Goal: Information Seeking & Learning: Check status

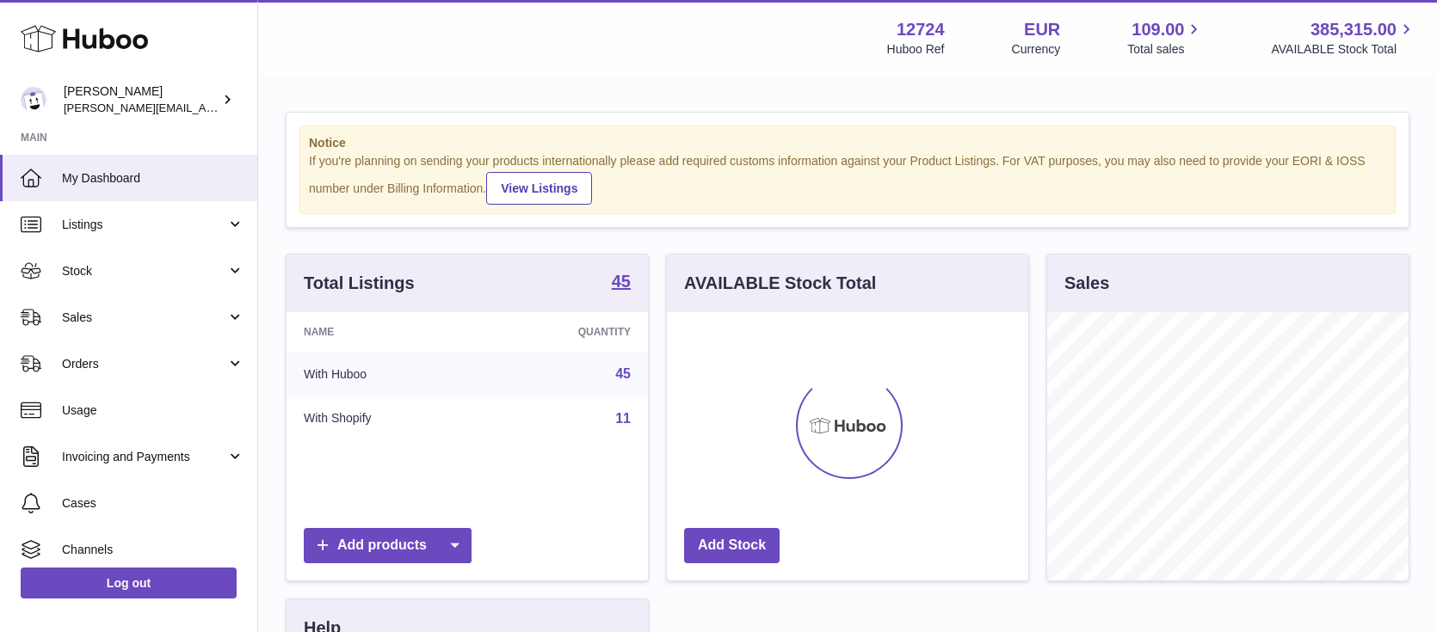
scroll to position [268, 361]
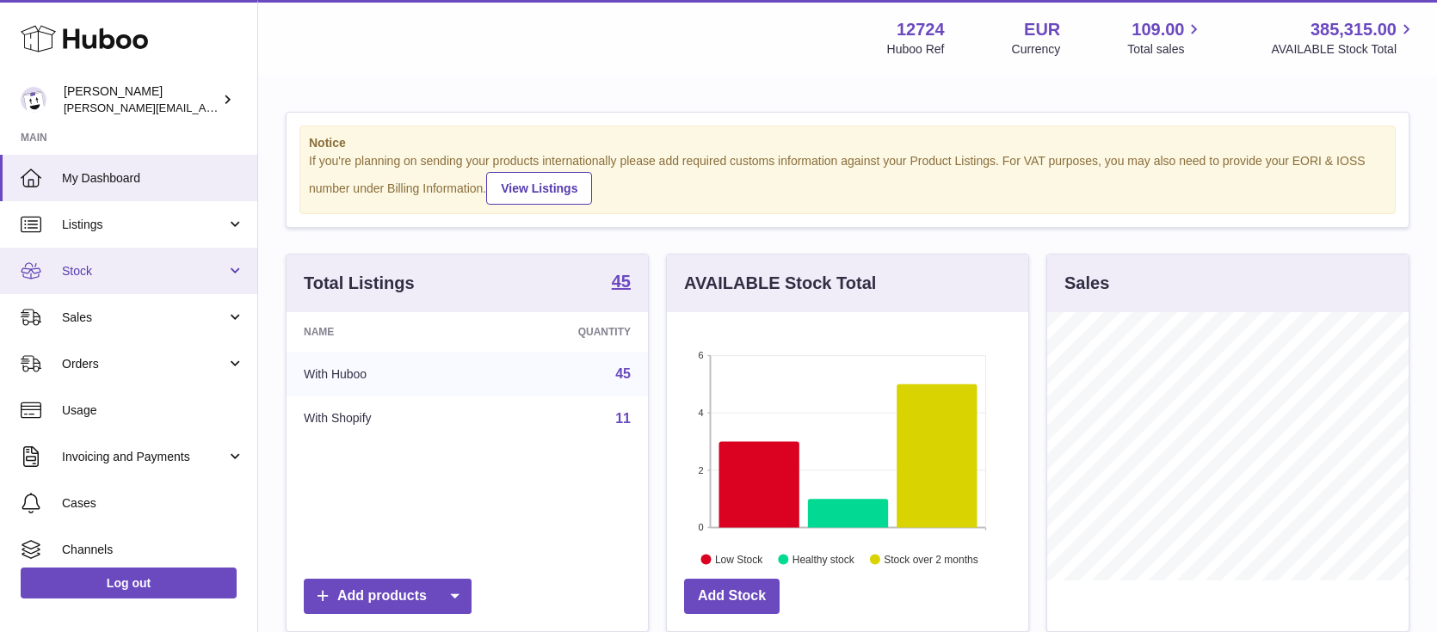
click at [102, 279] on link "Stock" at bounding box center [128, 271] width 257 height 46
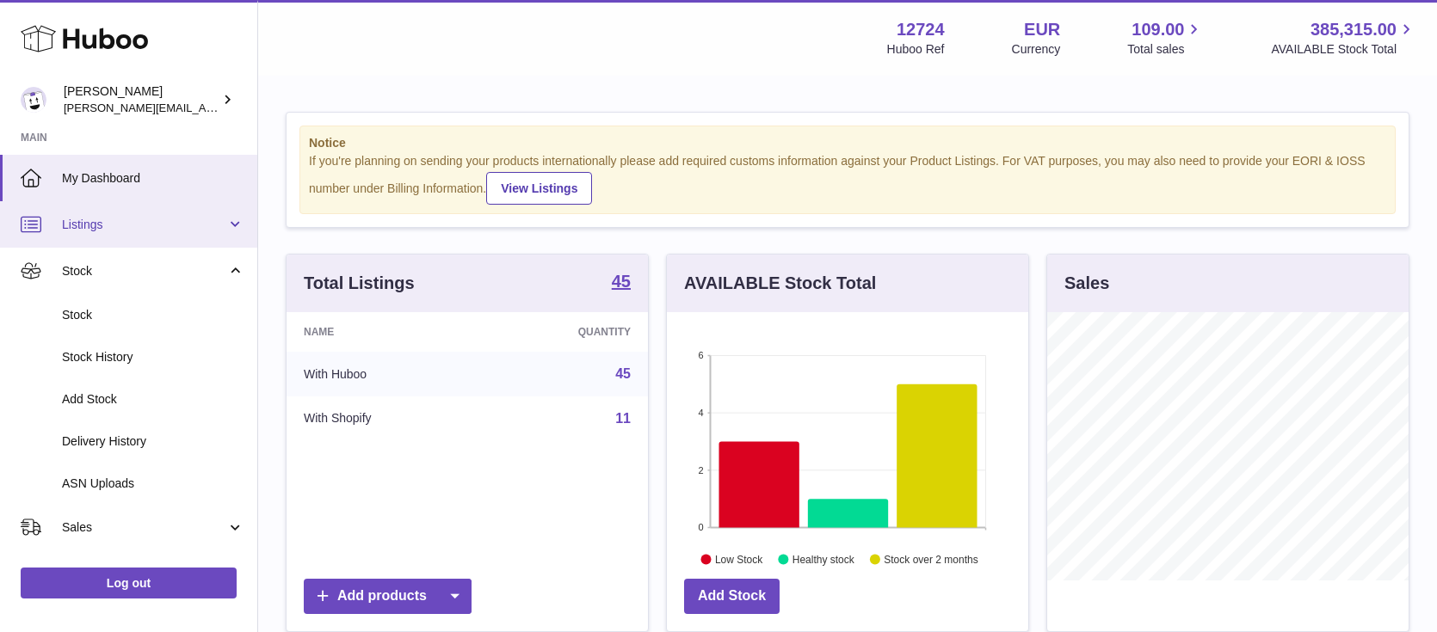
click at [105, 233] on link "Listings" at bounding box center [128, 224] width 257 height 46
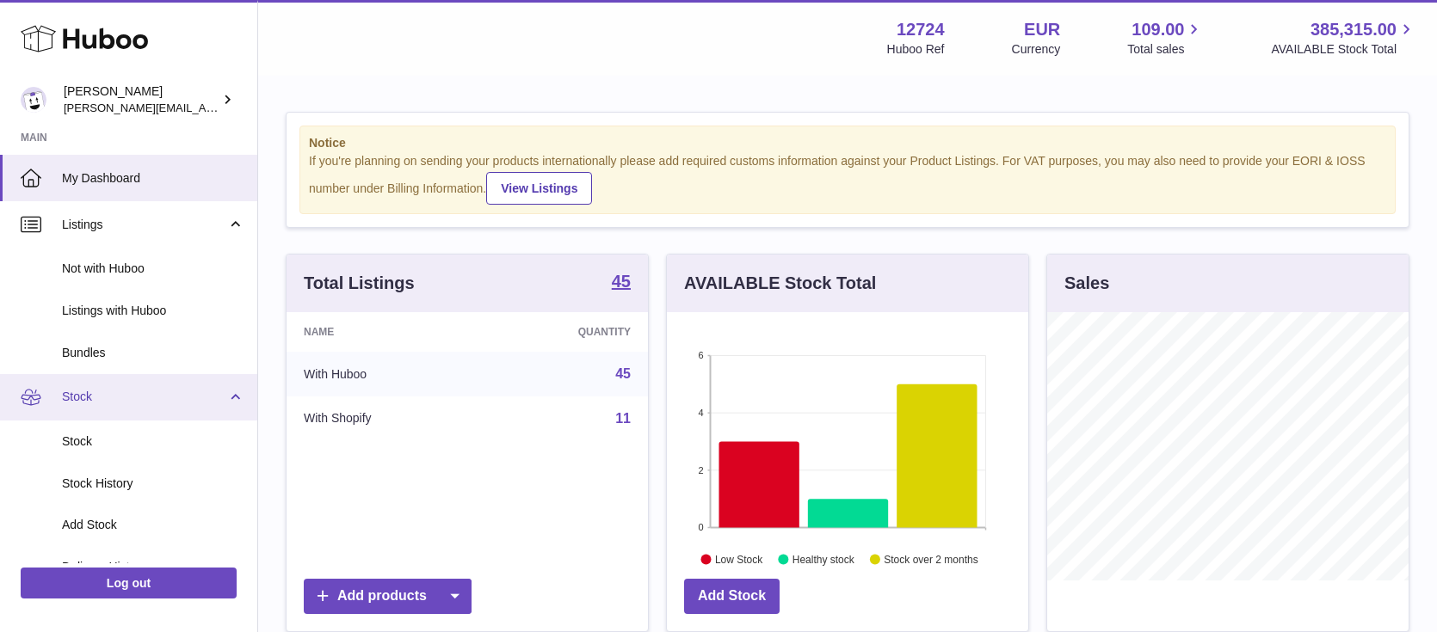
click at [226, 402] on link "Stock" at bounding box center [128, 397] width 257 height 46
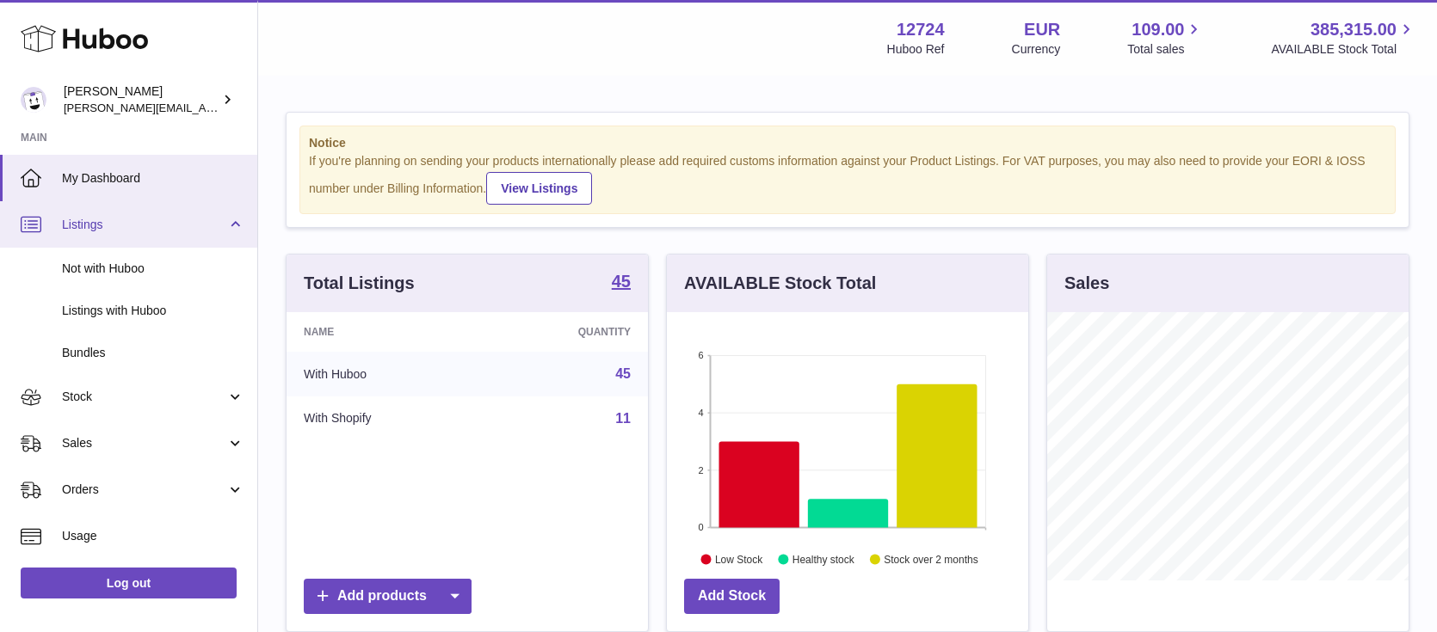
click at [233, 219] on link "Listings" at bounding box center [128, 224] width 257 height 46
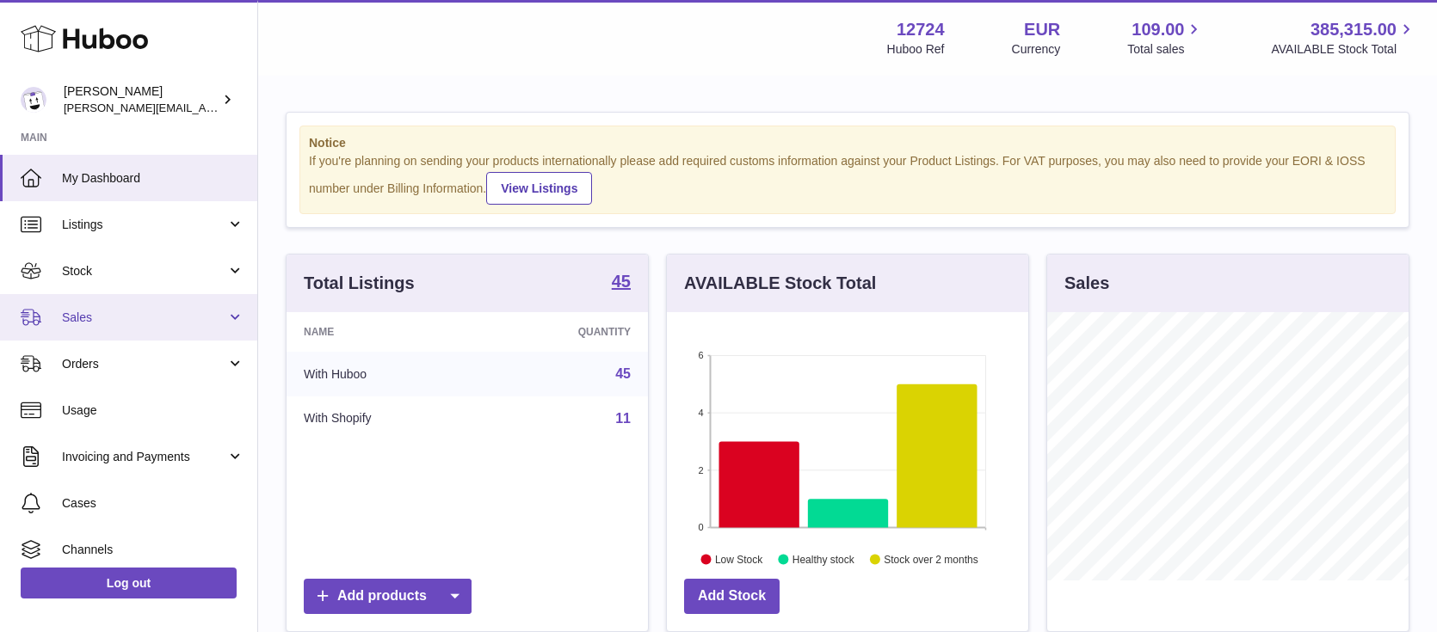
click at [78, 313] on span "Sales" at bounding box center [144, 318] width 164 height 16
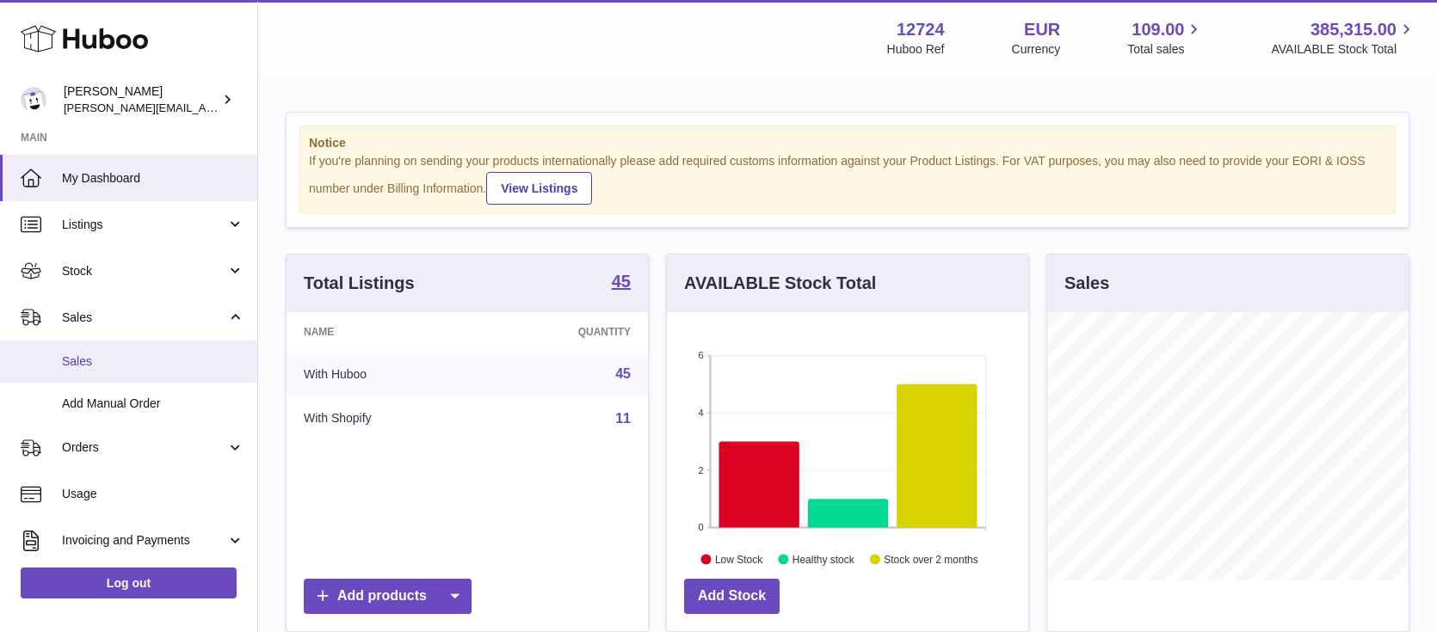
click at [73, 354] on span "Sales" at bounding box center [153, 362] width 182 height 16
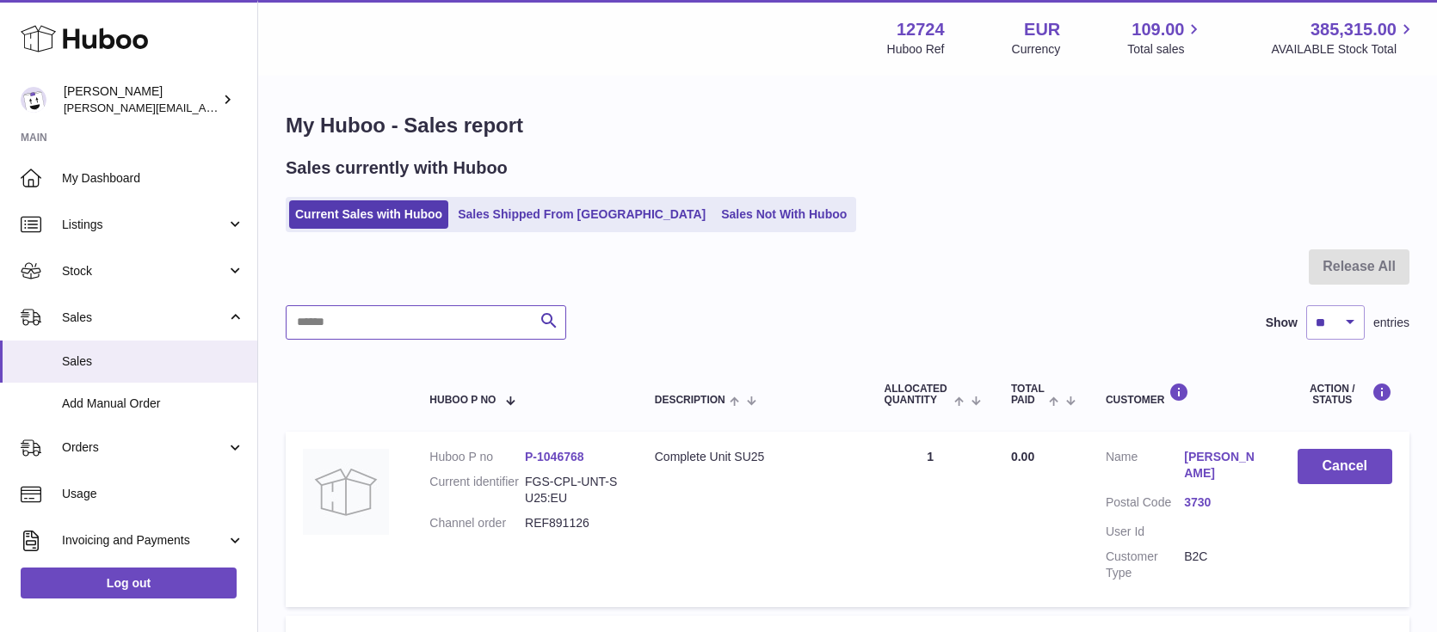
click at [421, 331] on input "text" at bounding box center [426, 322] width 280 height 34
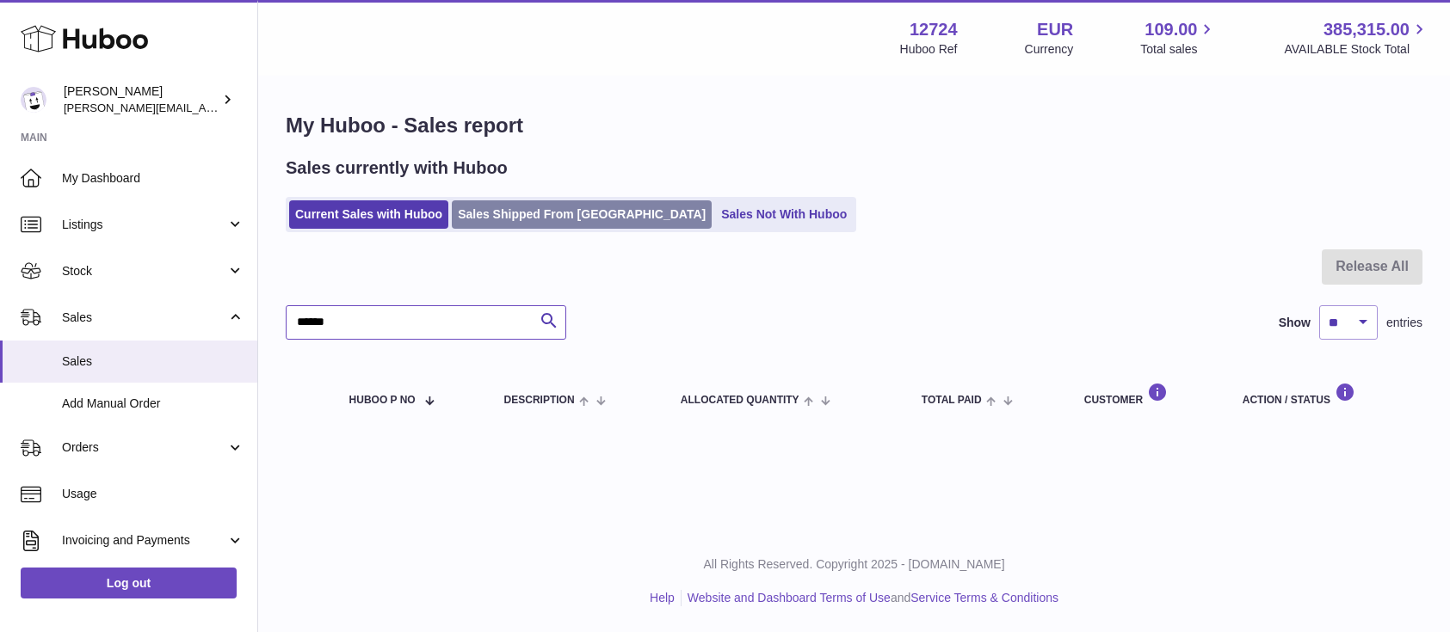
type input "******"
click at [527, 213] on link "Sales Shipped From Huboo" at bounding box center [582, 214] width 260 height 28
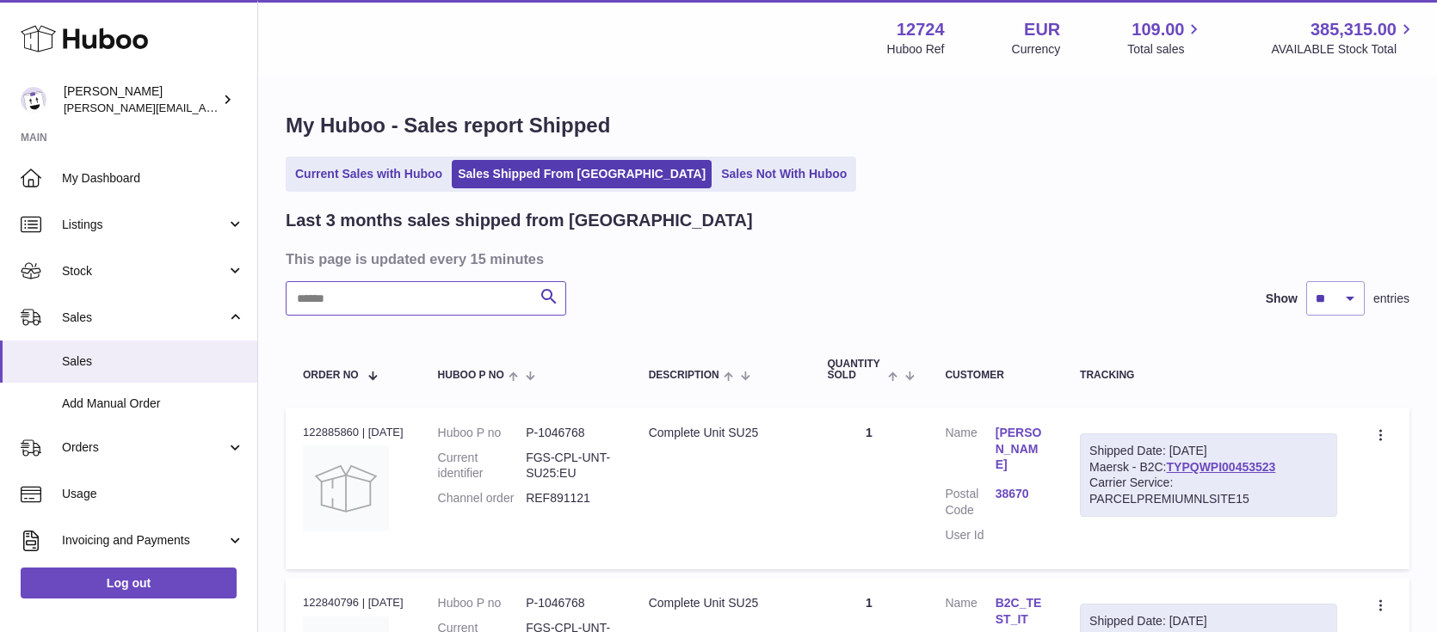
click at [454, 290] on input "text" at bounding box center [426, 298] width 280 height 34
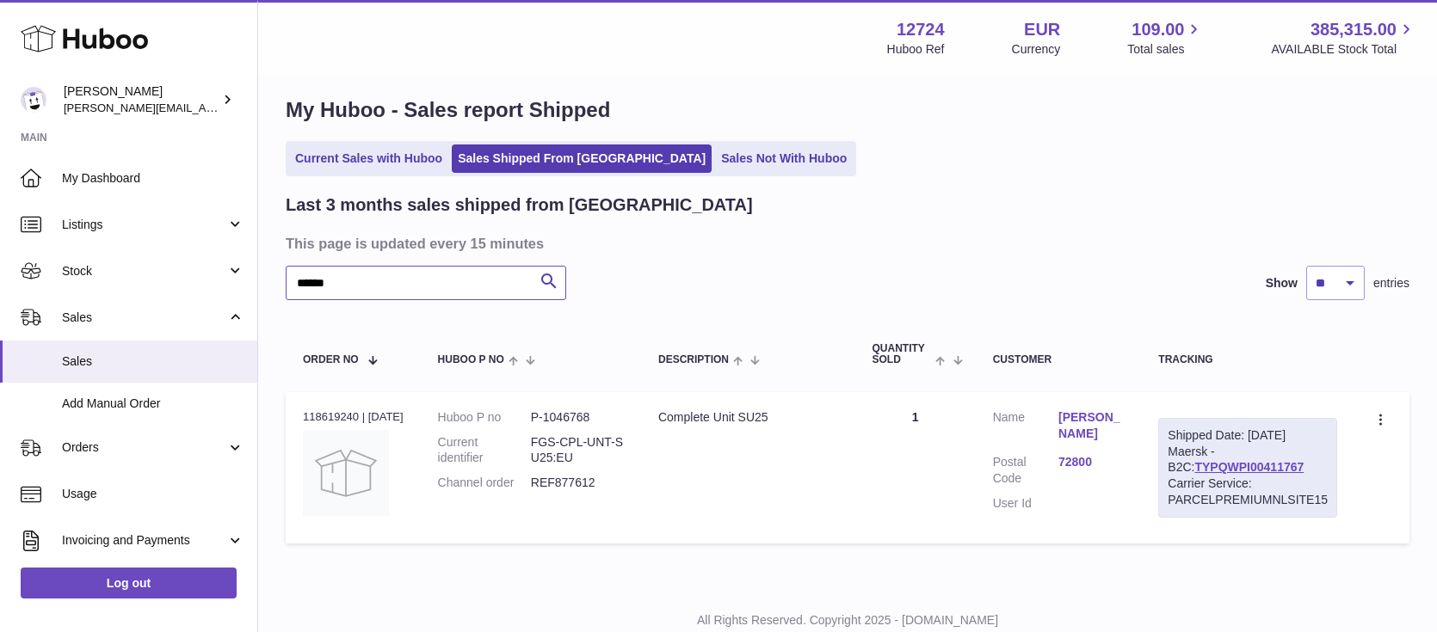
scroll to position [16, 0]
type input "******"
